Goal: Task Accomplishment & Management: Manage account settings

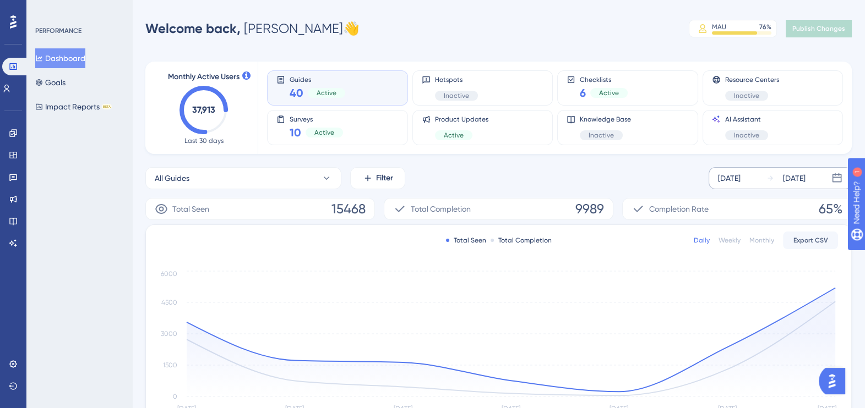
click at [762, 178] on div "[DATE] [DATE]" at bounding box center [780, 178] width 143 height 22
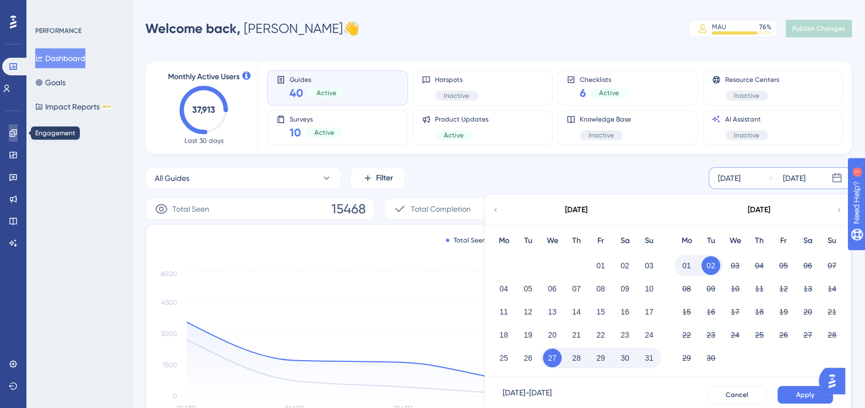
click at [11, 135] on icon at bounding box center [13, 133] width 9 height 9
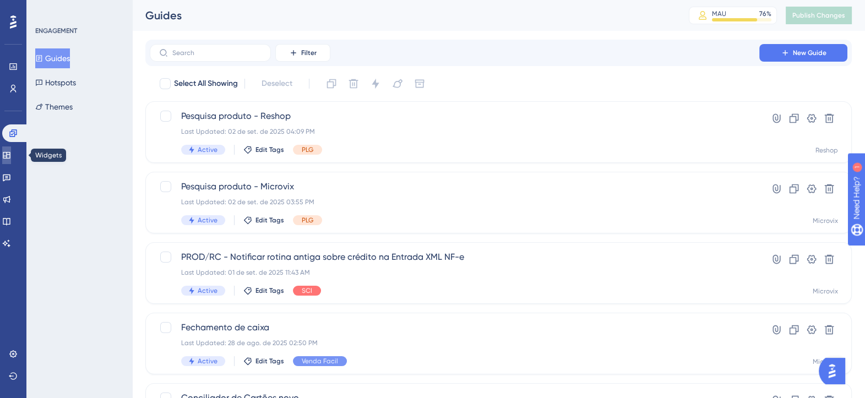
click at [8, 157] on icon at bounding box center [6, 155] width 9 height 9
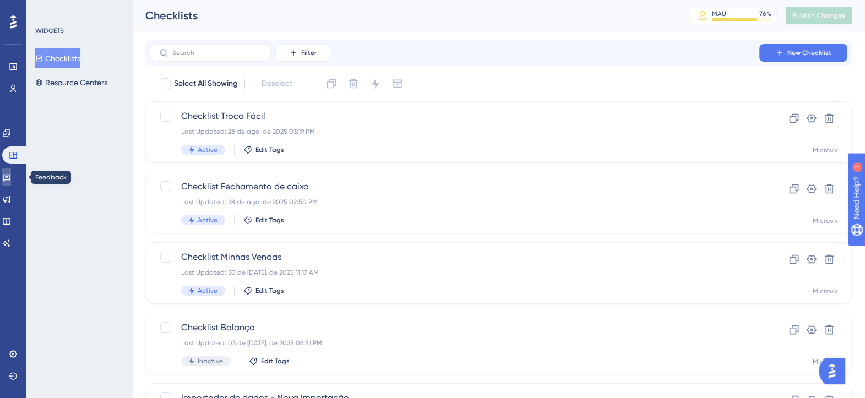
click at [7, 180] on link at bounding box center [6, 177] width 9 height 18
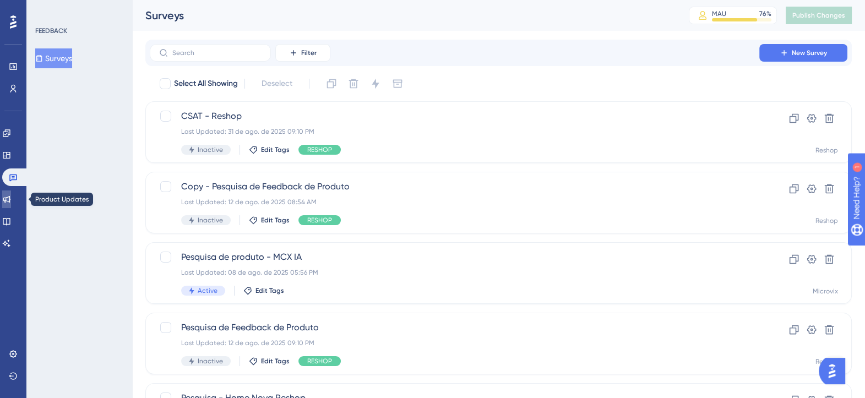
click at [9, 198] on icon at bounding box center [6, 199] width 9 height 9
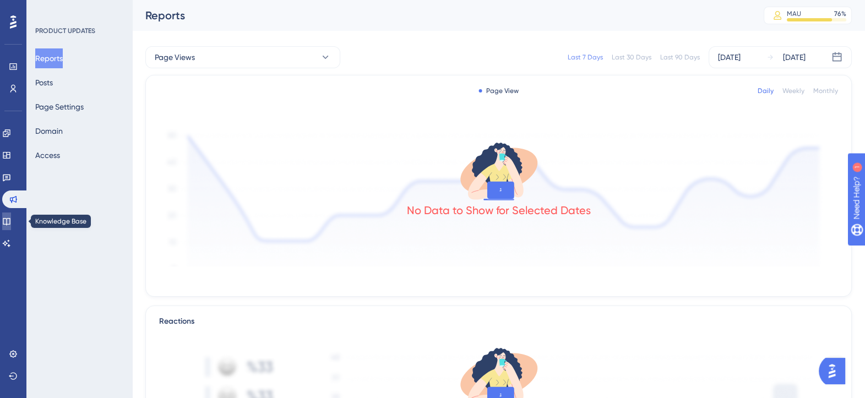
click at [11, 222] on icon at bounding box center [6, 221] width 9 height 9
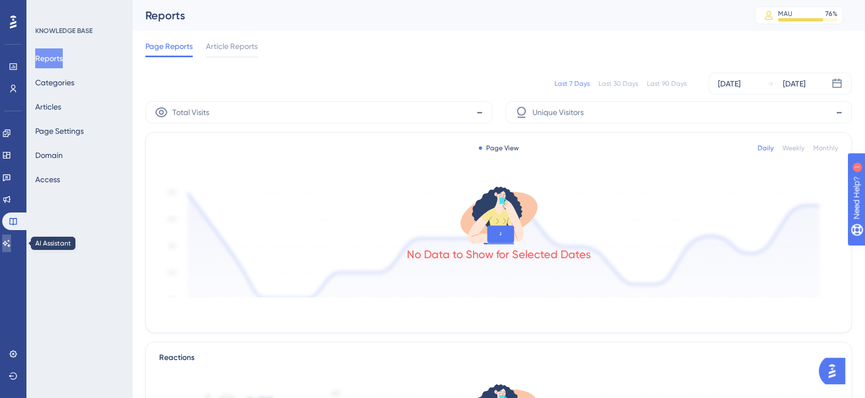
click at [11, 239] on icon at bounding box center [6, 243] width 9 height 9
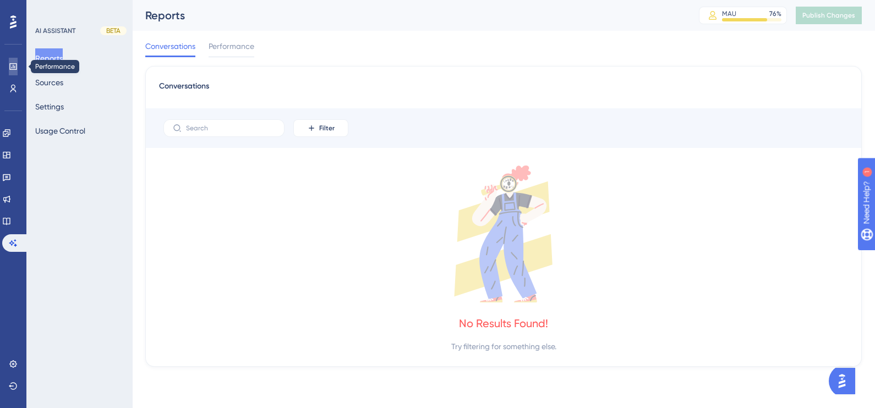
click at [17, 70] on icon at bounding box center [13, 66] width 9 height 9
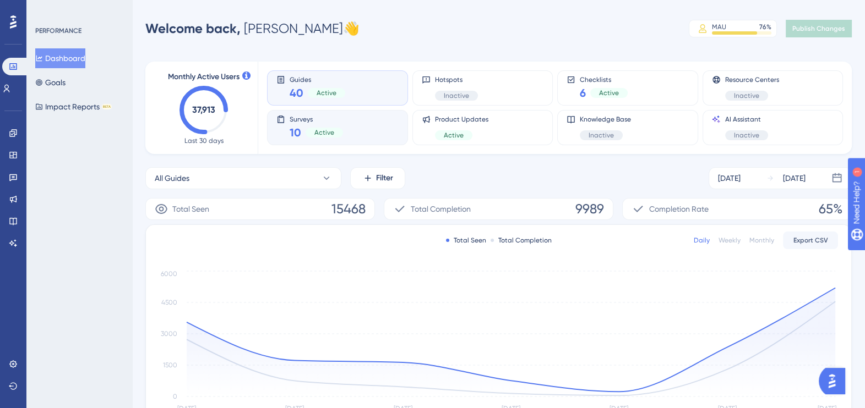
click at [338, 132] on div "Active" at bounding box center [324, 133] width 37 height 10
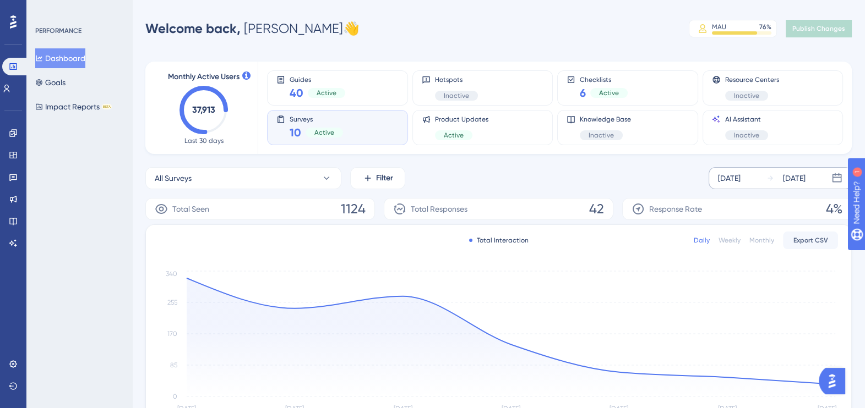
click at [740, 181] on div "[DATE]" at bounding box center [729, 178] width 23 height 13
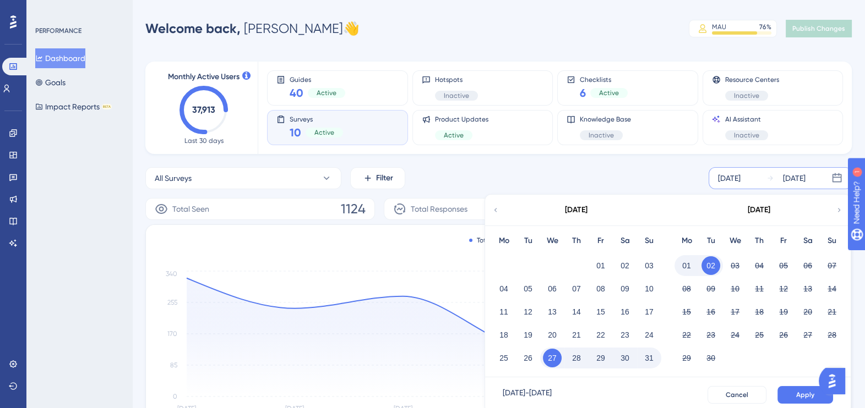
click at [499, 208] on icon at bounding box center [496, 210] width 8 height 10
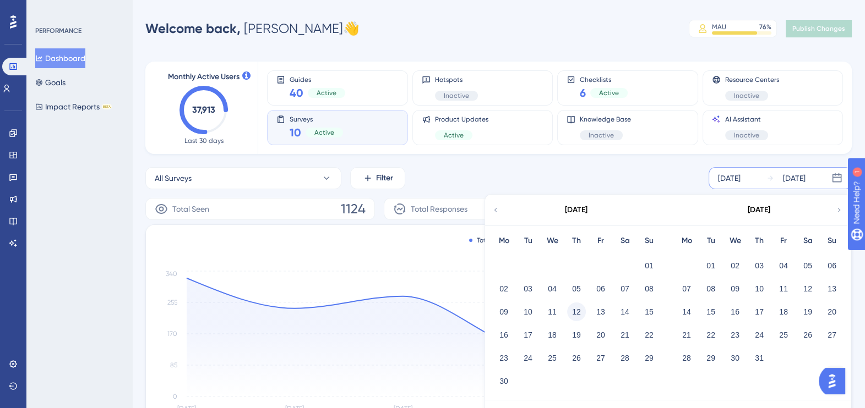
click at [579, 308] on button "12" at bounding box center [576, 312] width 19 height 19
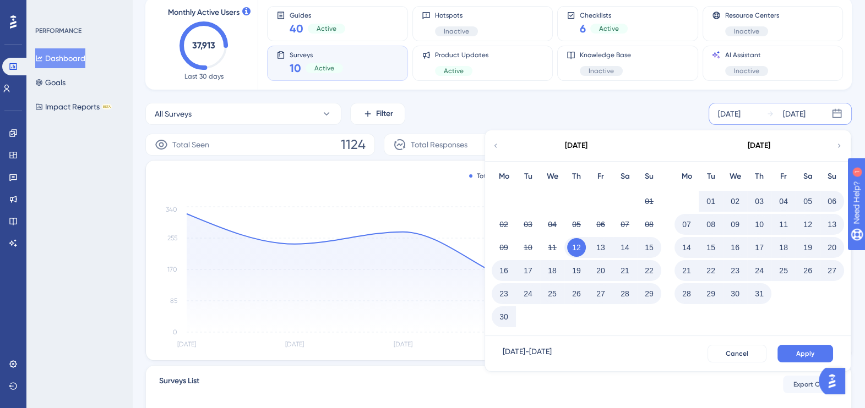
scroll to position [206, 0]
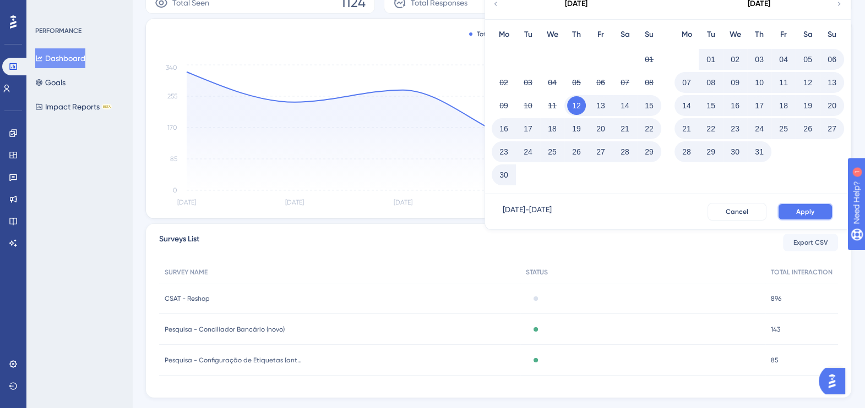
click at [804, 211] on span "Apply" at bounding box center [805, 212] width 18 height 9
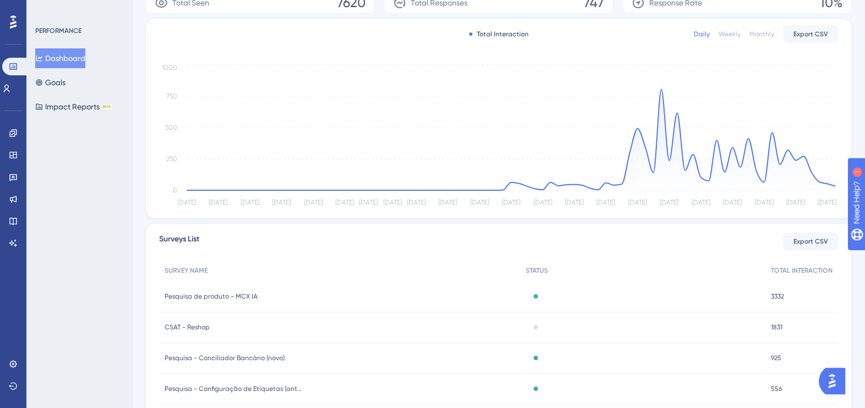
click at [196, 326] on span "CSAT - Reshop" at bounding box center [187, 327] width 45 height 9
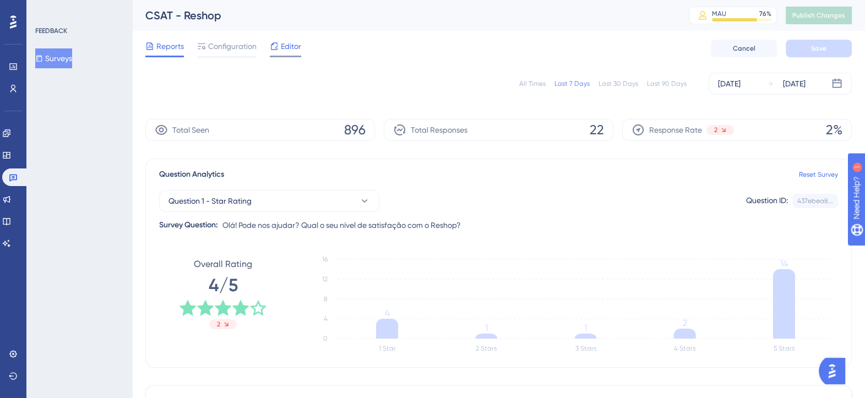
click at [292, 41] on span "Editor" at bounding box center [291, 46] width 20 height 13
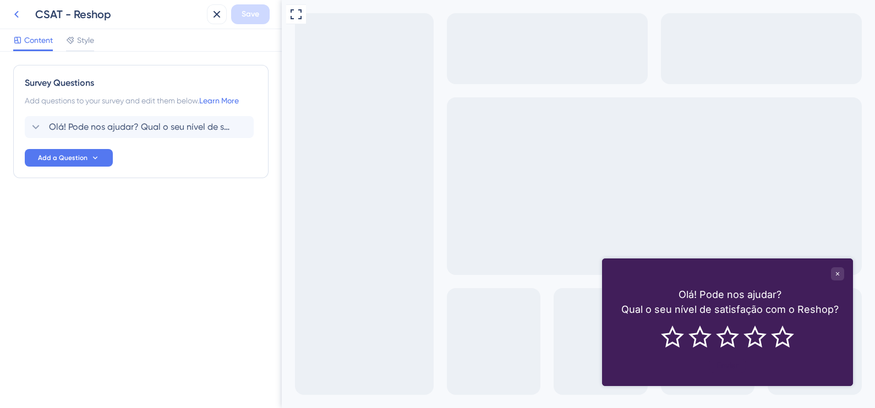
click at [22, 13] on icon at bounding box center [16, 14] width 13 height 13
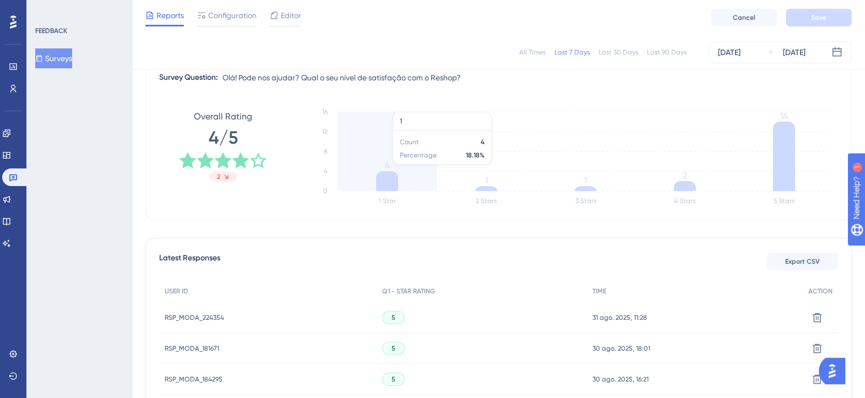
scroll to position [68, 0]
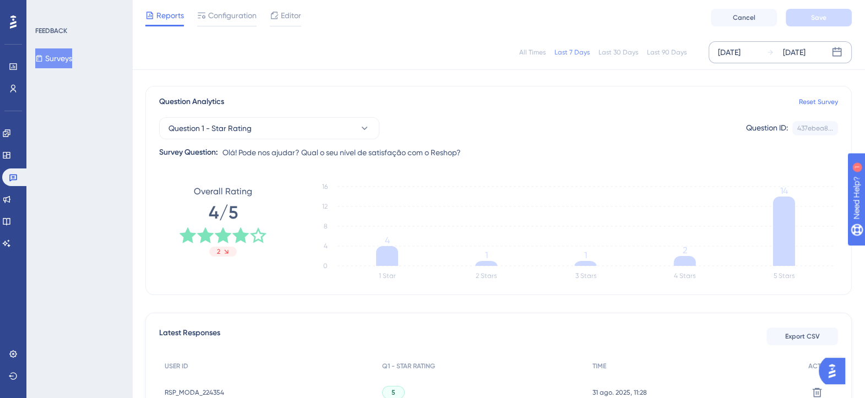
click at [740, 47] on div "[DATE]" at bounding box center [729, 52] width 23 height 13
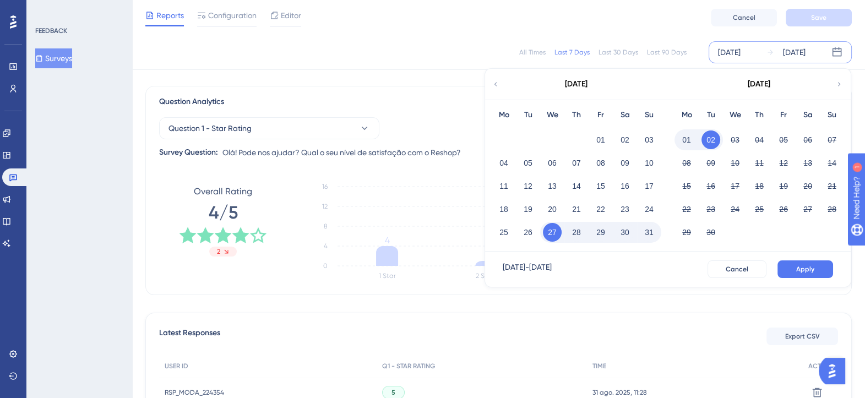
click at [496, 84] on icon at bounding box center [496, 84] width 8 height 10
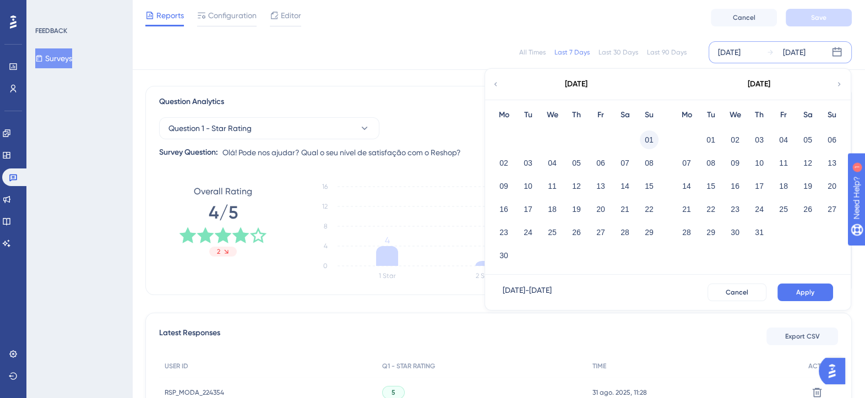
click at [655, 135] on button "01" at bounding box center [649, 139] width 19 height 19
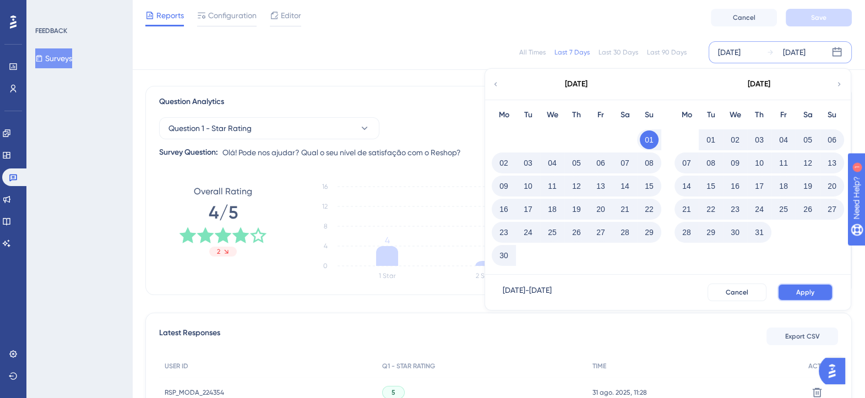
click at [827, 288] on button "Apply" at bounding box center [805, 293] width 56 height 18
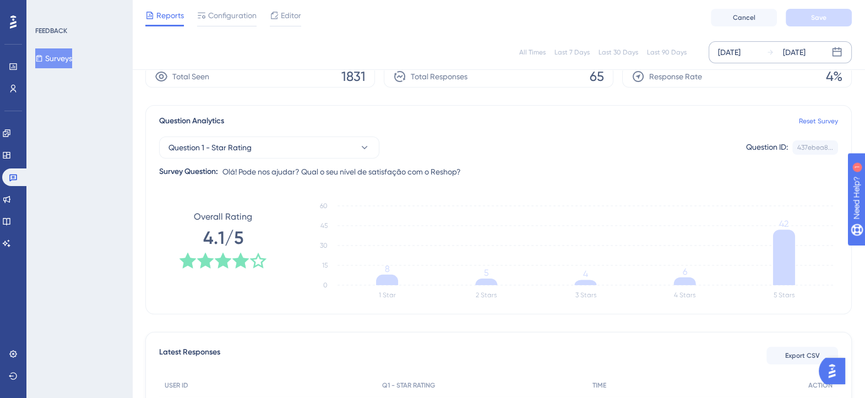
scroll to position [0, 0]
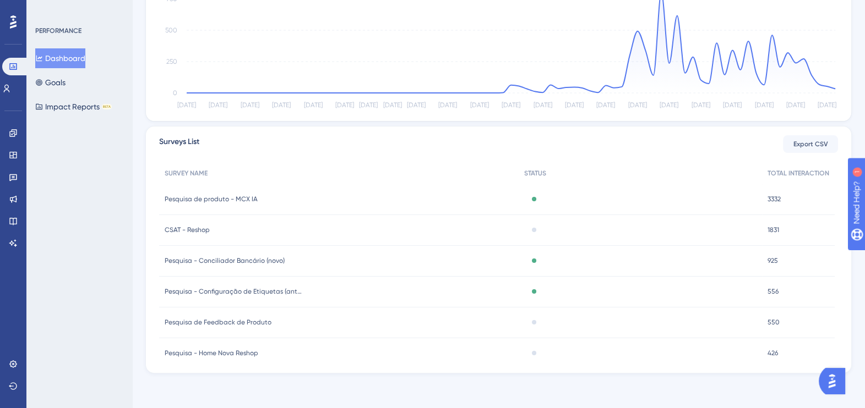
scroll to position [29, 0]
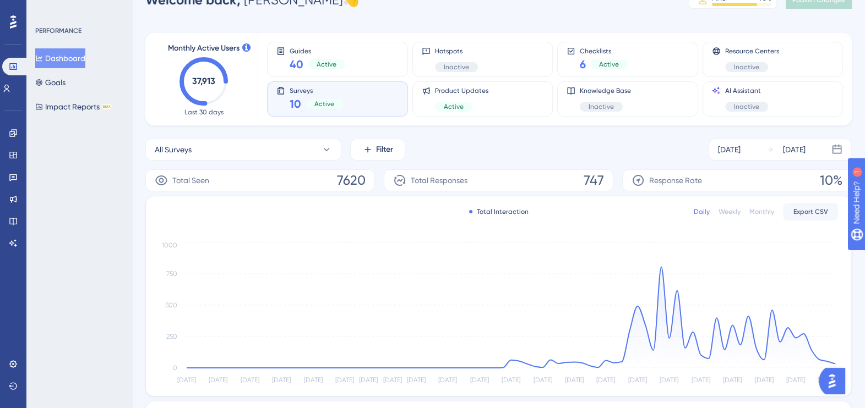
click at [374, 102] on div "Surveys 10 Active" at bounding box center [337, 98] width 122 height 25
click at [384, 92] on div "Surveys 10 Active" at bounding box center [337, 98] width 122 height 25
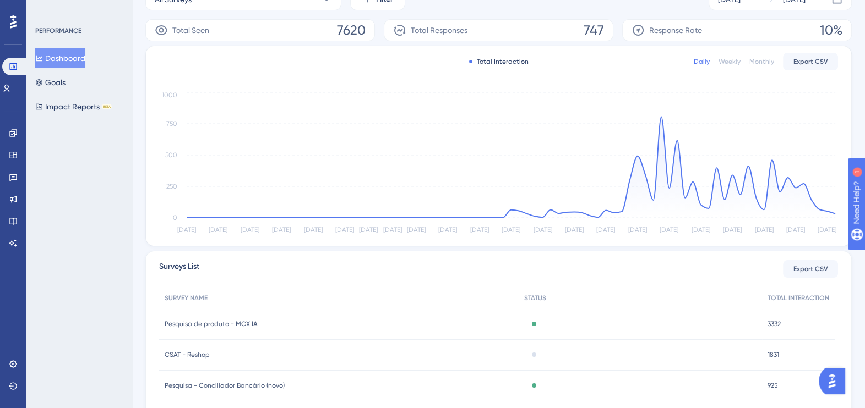
scroll to position [304, 0]
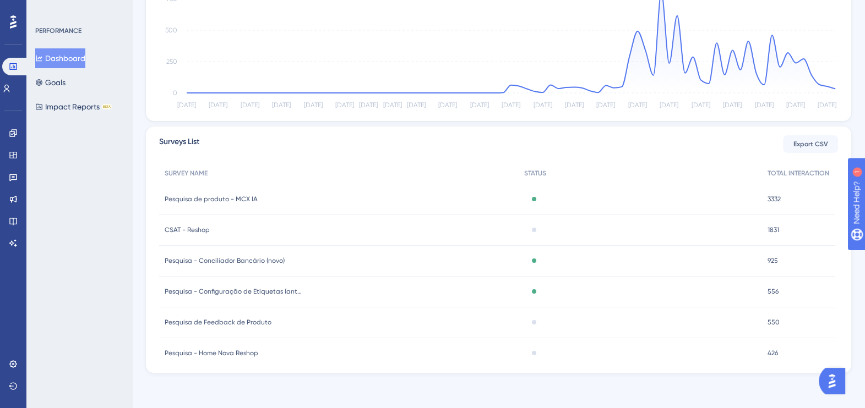
click at [206, 231] on span "CSAT - Reshop" at bounding box center [187, 230] width 45 height 9
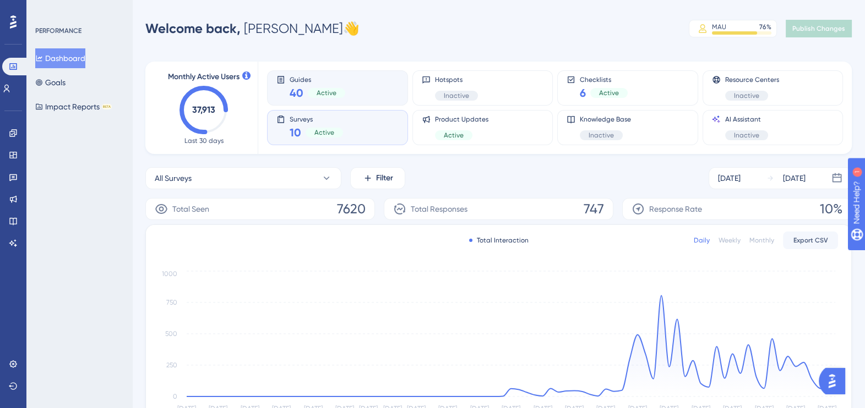
click at [383, 92] on div "Guides 40 Active" at bounding box center [337, 87] width 122 height 25
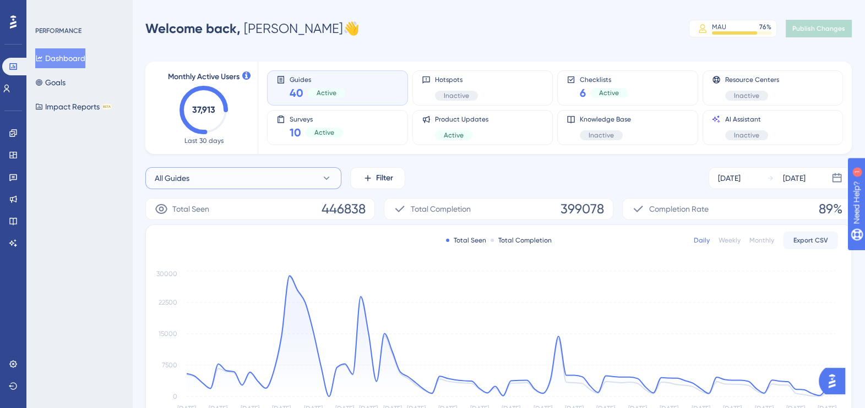
click at [326, 179] on icon at bounding box center [327, 178] width 6 height 3
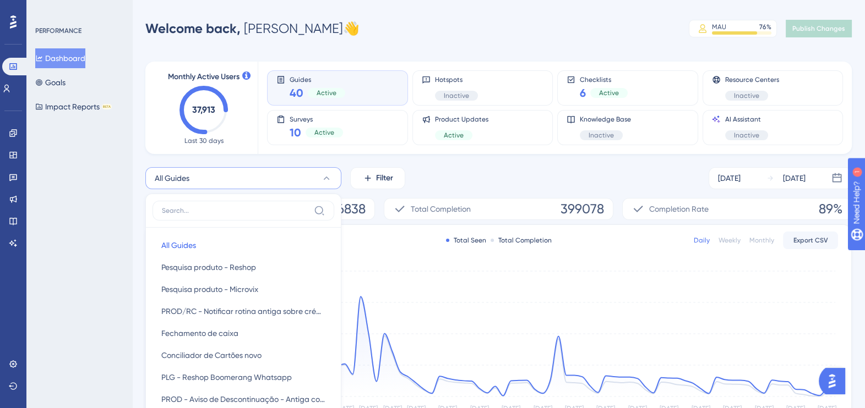
scroll to position [91, 0]
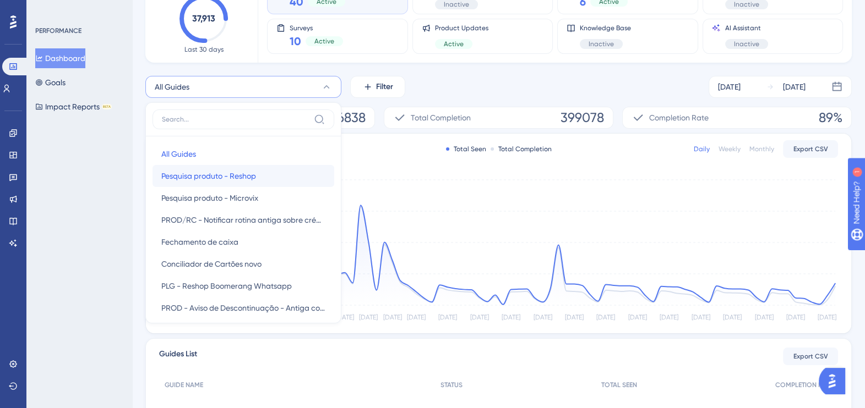
click at [303, 168] on button "Pesquisa produto - Reshop Pesquisa produto - Reshop" at bounding box center [243, 176] width 182 height 22
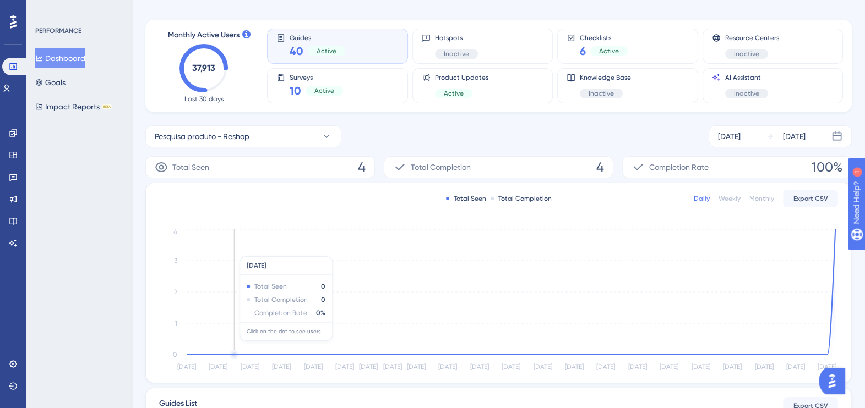
scroll to position [29, 0]
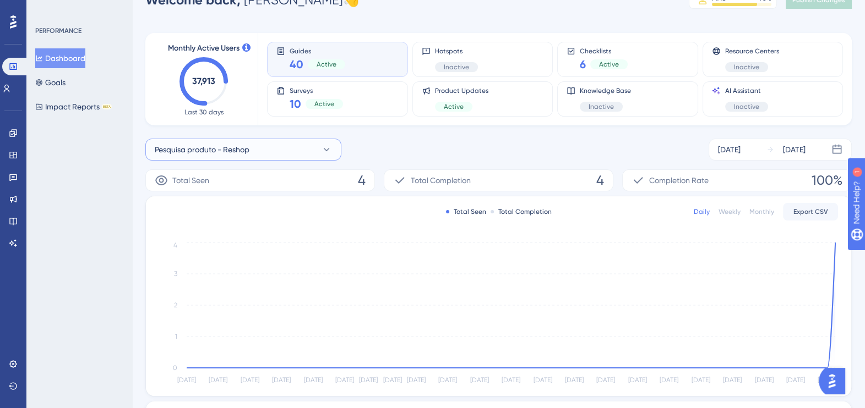
click at [322, 144] on icon at bounding box center [326, 149] width 11 height 11
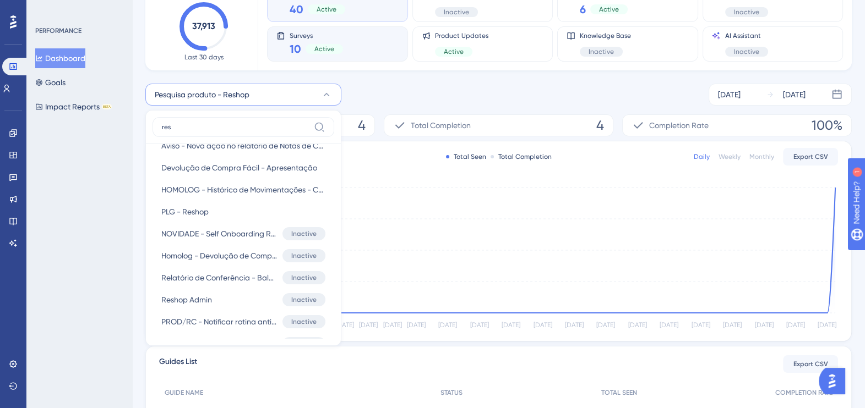
scroll to position [0, 0]
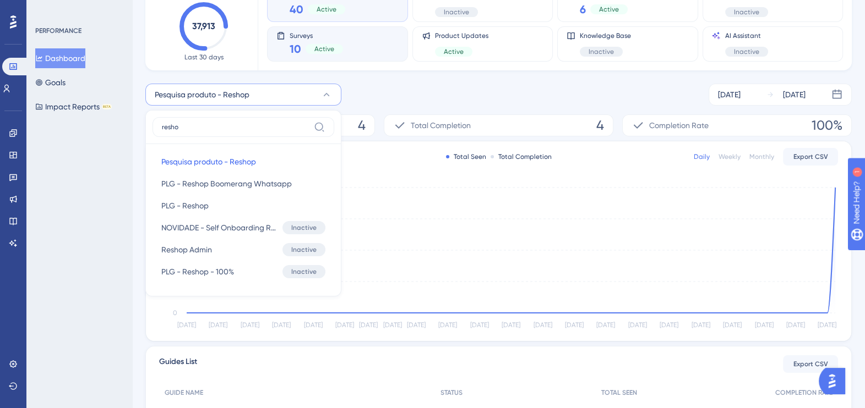
type input "reshop"
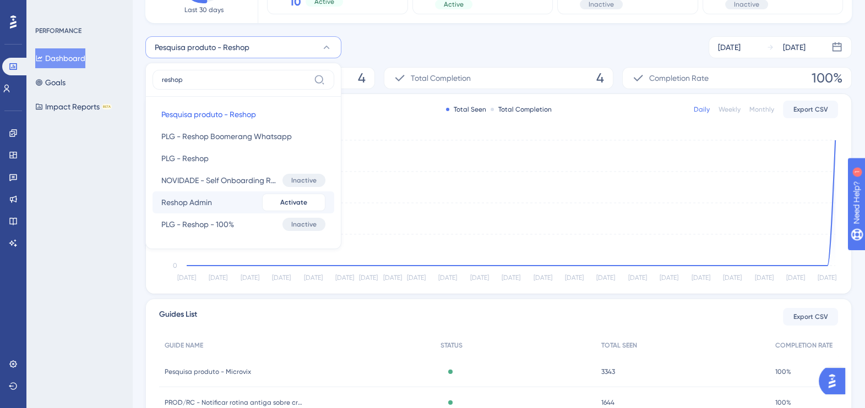
scroll to position [152, 0]
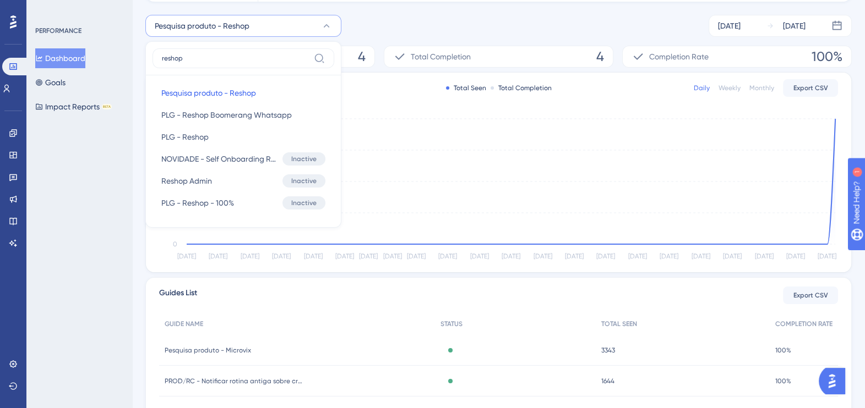
drag, startPoint x: 226, startPoint y: 58, endPoint x: 106, endPoint y: 58, distance: 120.0
click at [132, 58] on div "Performance Users Engagement Widgets Feedback Product Updates Knowledge Base AI…" at bounding box center [498, 204] width 733 height 678
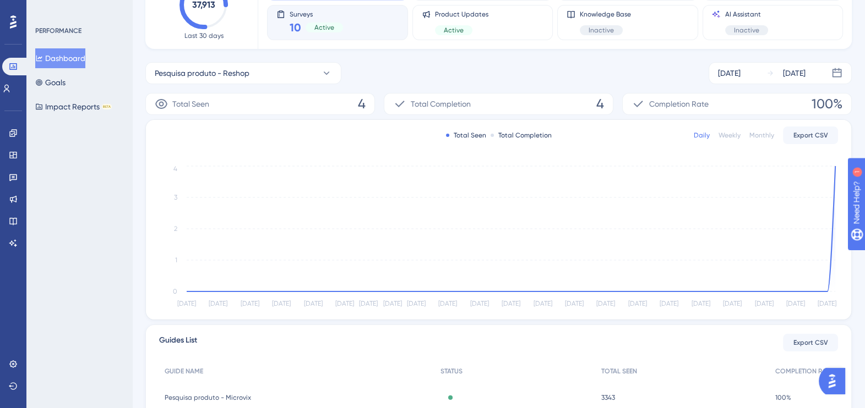
scroll to position [0, 0]
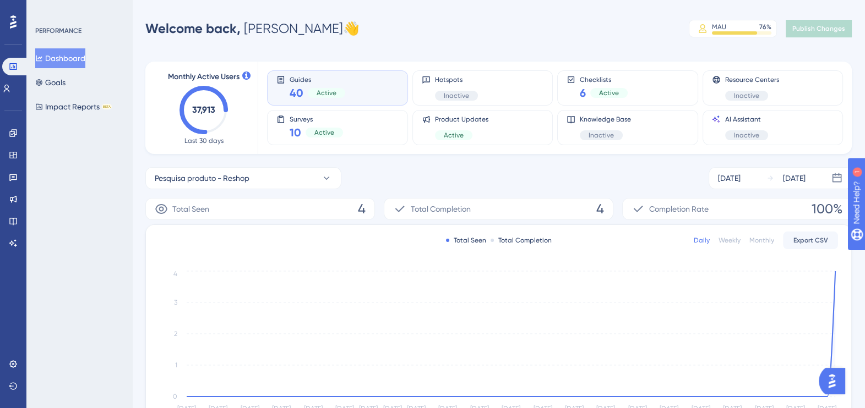
click at [321, 80] on span "Guides" at bounding box center [318, 79] width 56 height 8
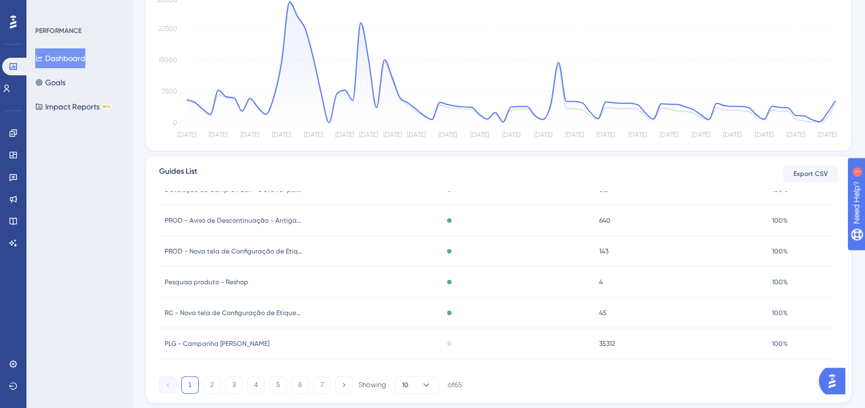
scroll to position [304, 0]
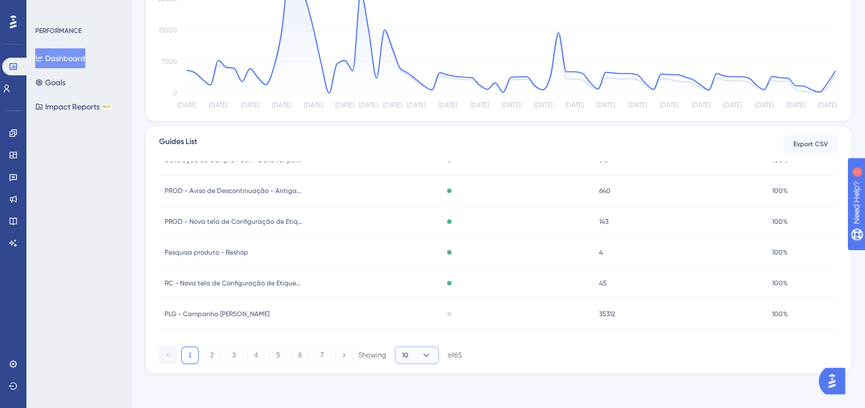
click at [419, 356] on button "10" at bounding box center [417, 356] width 44 height 18
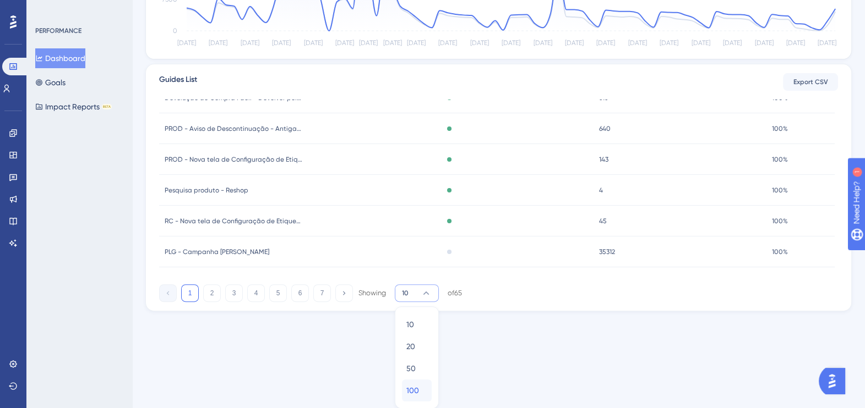
click at [421, 383] on div "100 100" at bounding box center [416, 391] width 21 height 22
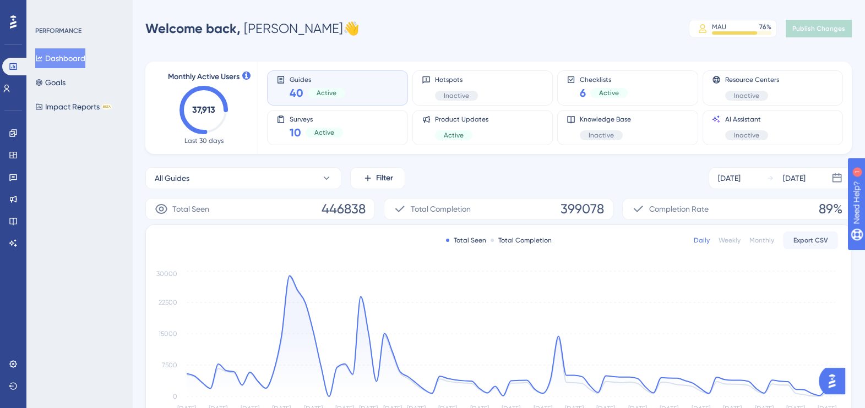
scroll to position [304, 0]
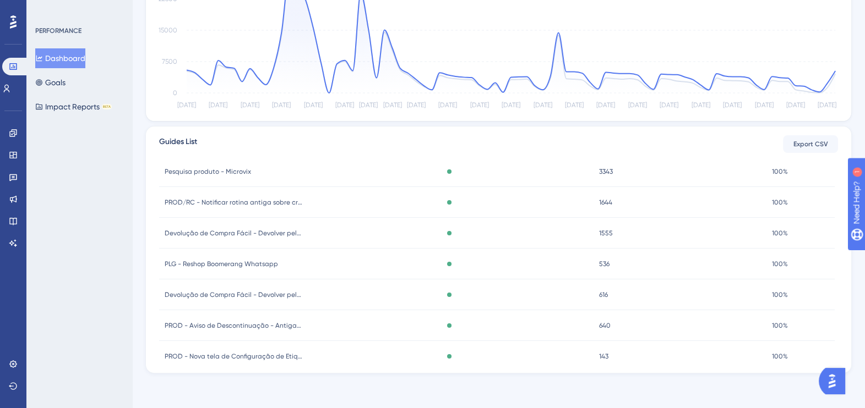
drag, startPoint x: 261, startPoint y: 263, endPoint x: 223, endPoint y: 260, distance: 38.6
click at [223, 260] on span "PLG - Reshop Boomerang Whatsapp" at bounding box center [221, 264] width 113 height 9
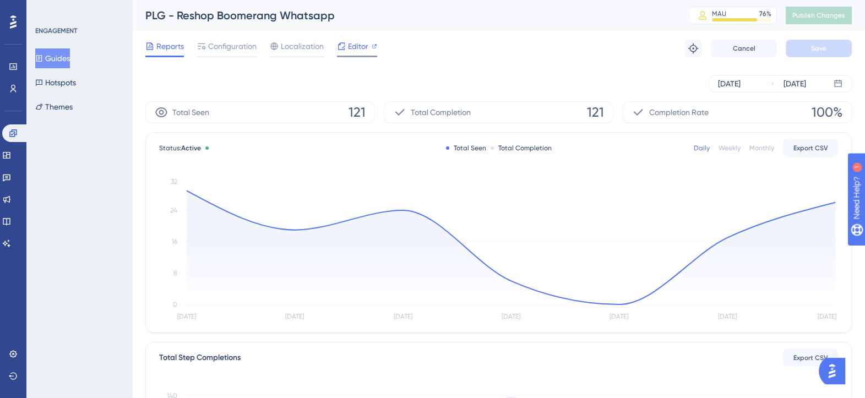
click at [351, 43] on span "Editor" at bounding box center [358, 46] width 20 height 13
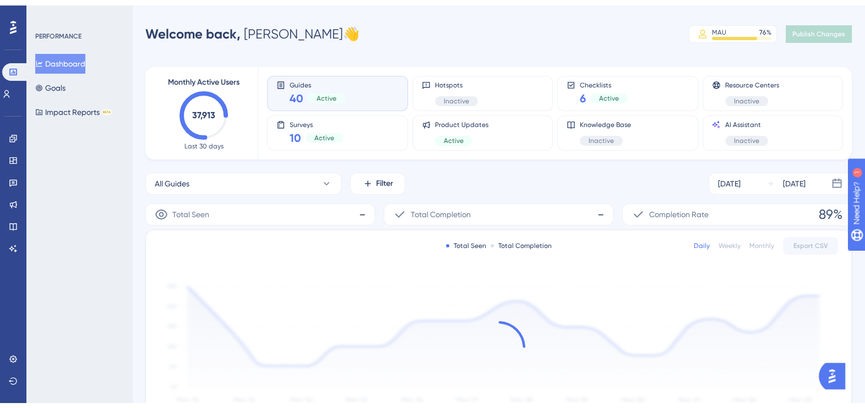
scroll to position [304, 0]
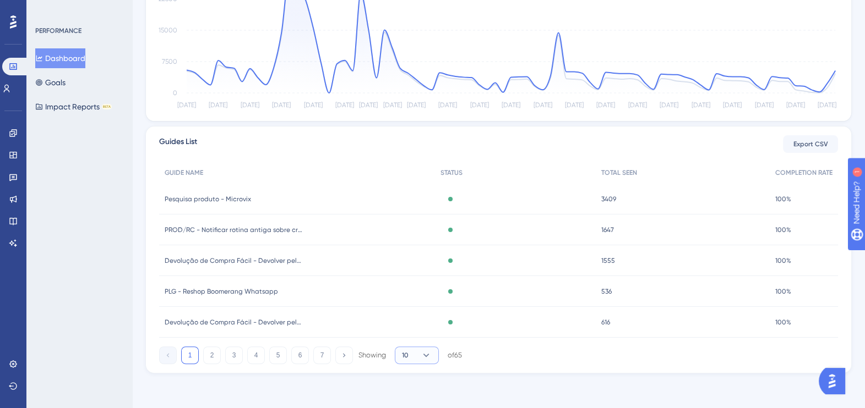
click at [416, 359] on button "10" at bounding box center [417, 356] width 44 height 18
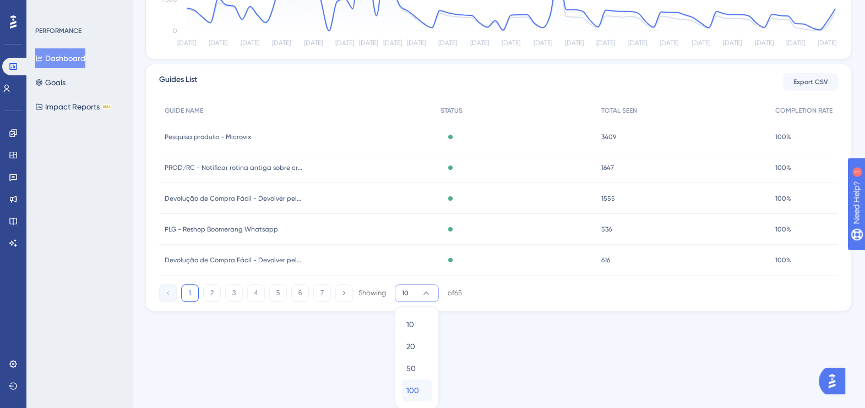
click at [418, 380] on div "100 100" at bounding box center [416, 391] width 21 height 22
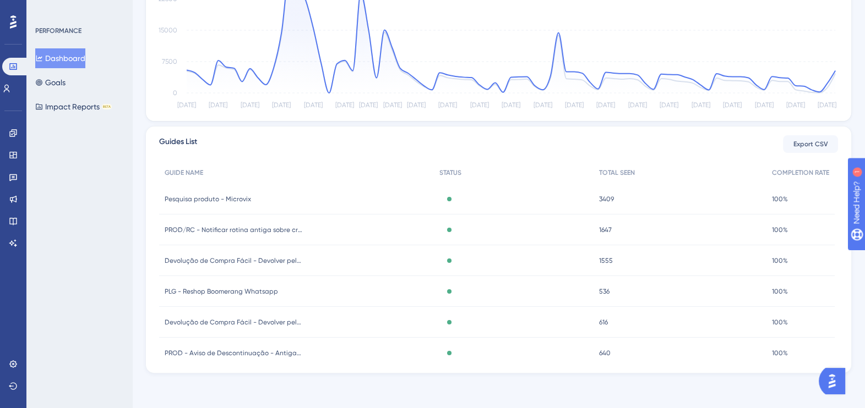
scroll to position [151, 0]
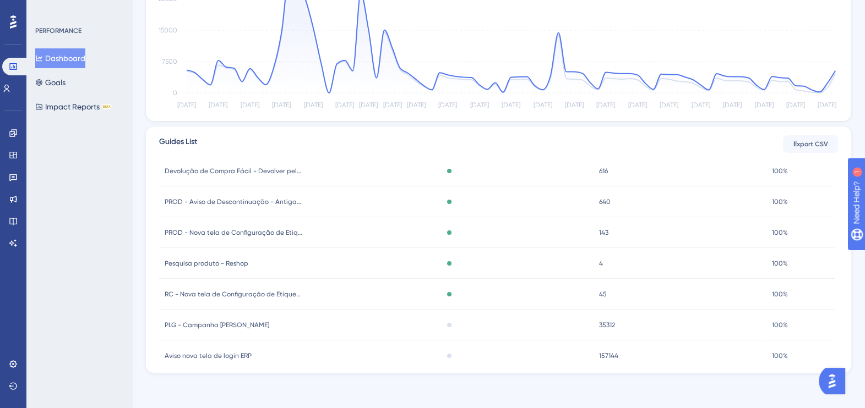
drag, startPoint x: 198, startPoint y: 259, endPoint x: 127, endPoint y: 260, distance: 71.0
click at [127, 260] on div "PERFORMANCE Dashboard Goals Impact Reports BETA" at bounding box center [79, 204] width 106 height 408
click at [187, 261] on span "Pesquisa produto - Reshop" at bounding box center [207, 263] width 84 height 9
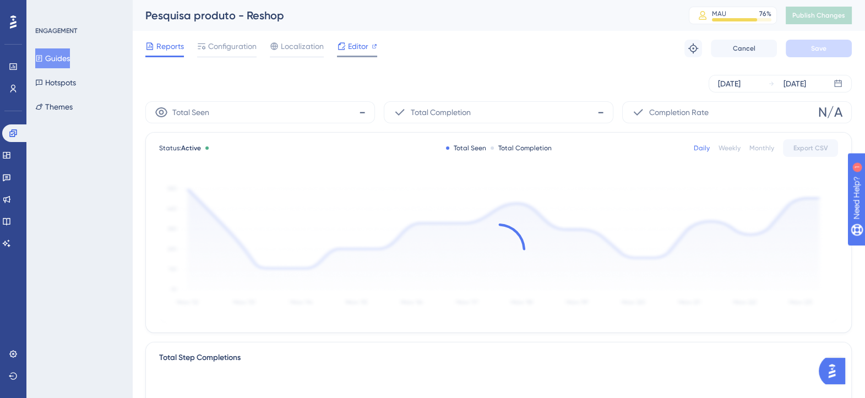
click at [360, 50] on span "Editor" at bounding box center [358, 46] width 20 height 13
